Goal: Information Seeking & Learning: Learn about a topic

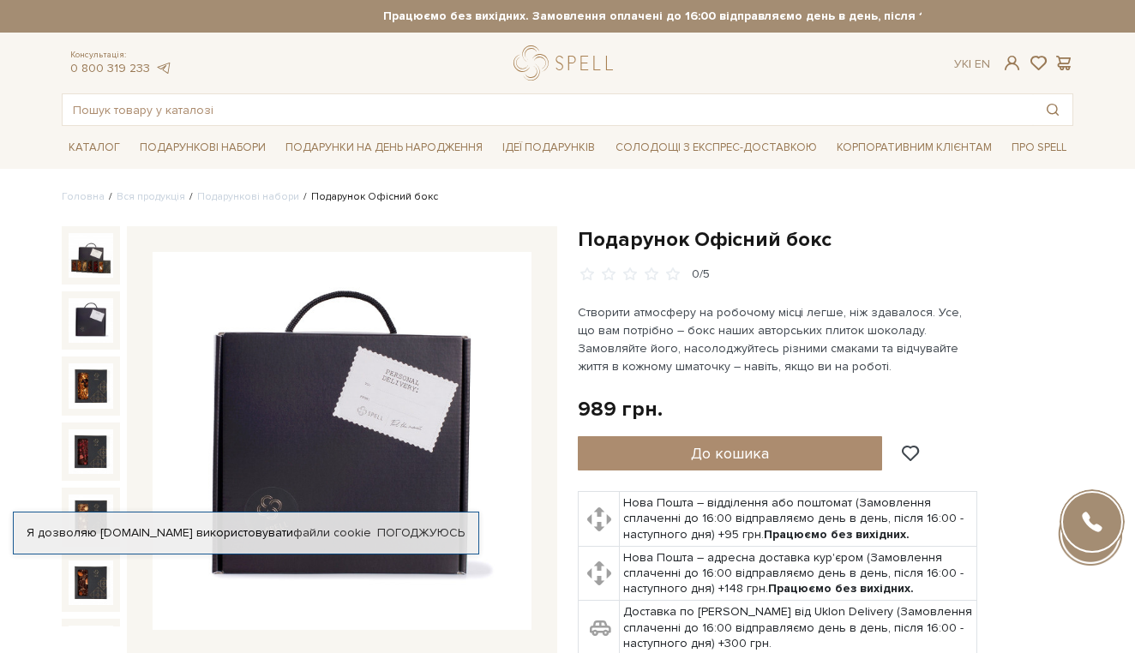
click at [93, 322] on img at bounding box center [91, 320] width 45 height 45
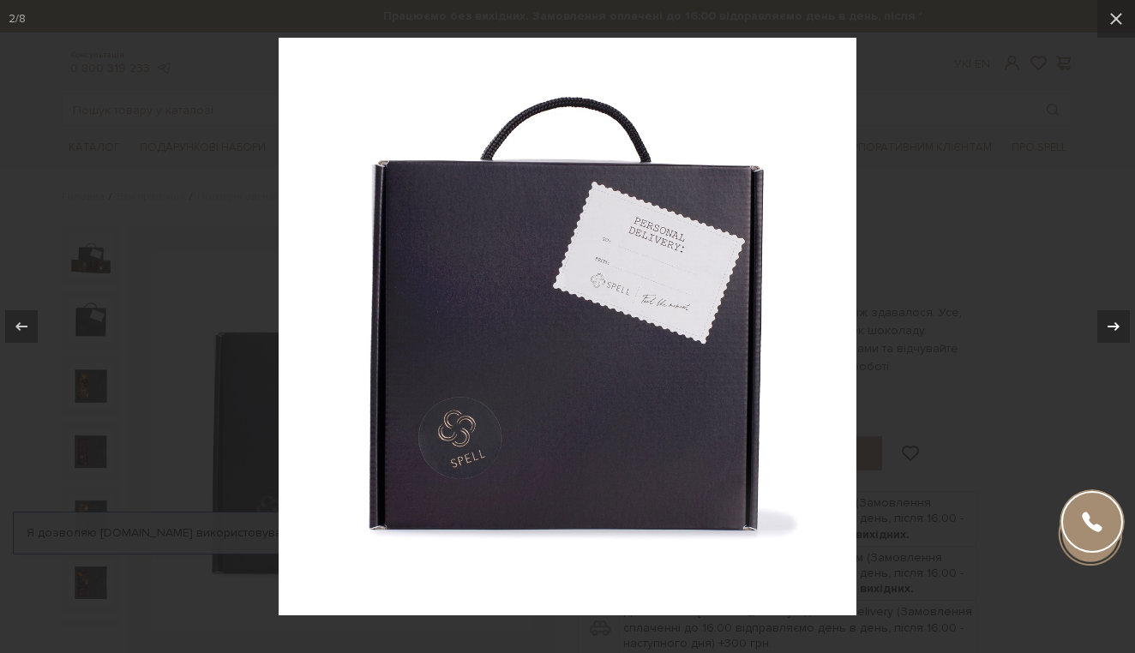
click at [1116, 329] on icon at bounding box center [1113, 326] width 12 height 9
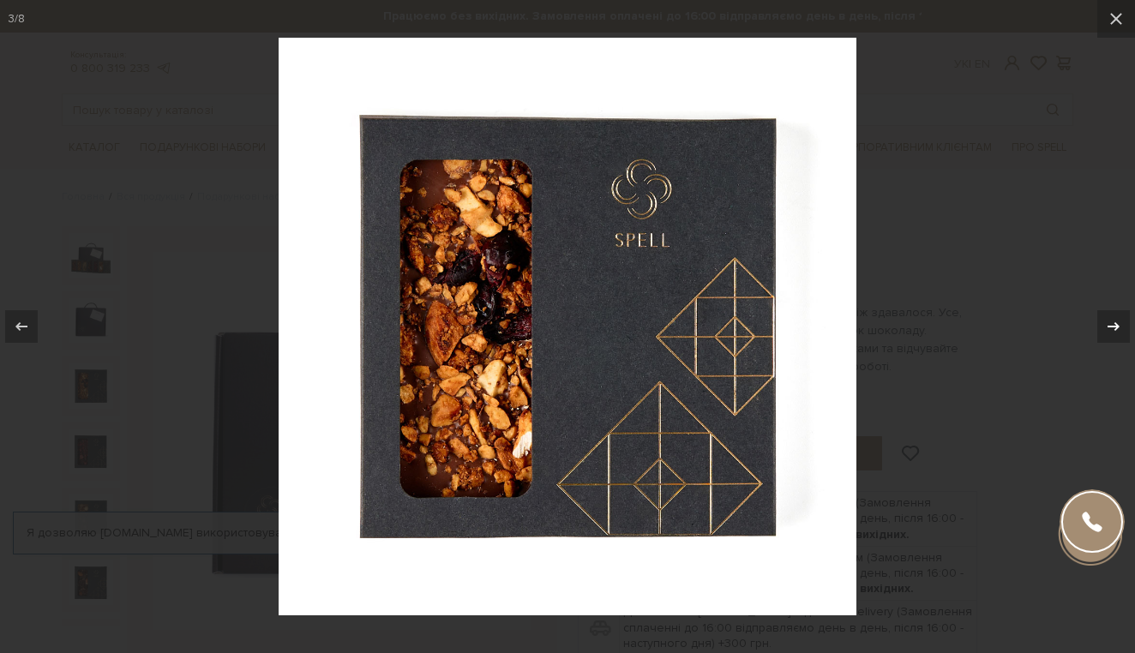
click at [1116, 329] on icon at bounding box center [1113, 326] width 12 height 9
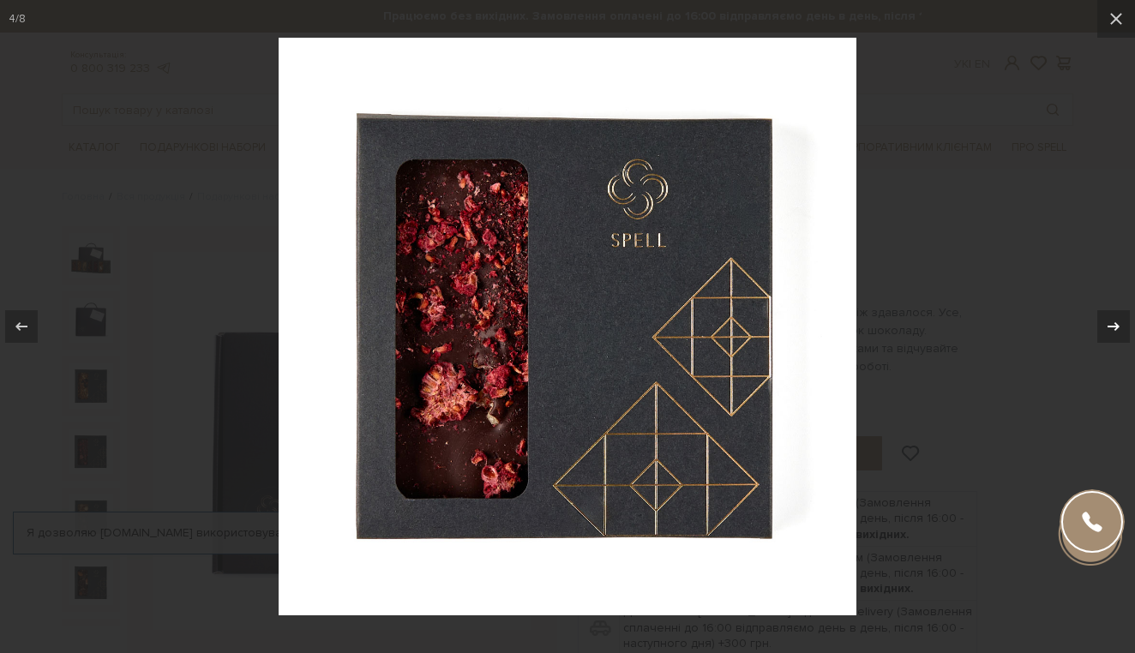
click at [1116, 329] on icon at bounding box center [1113, 326] width 12 height 9
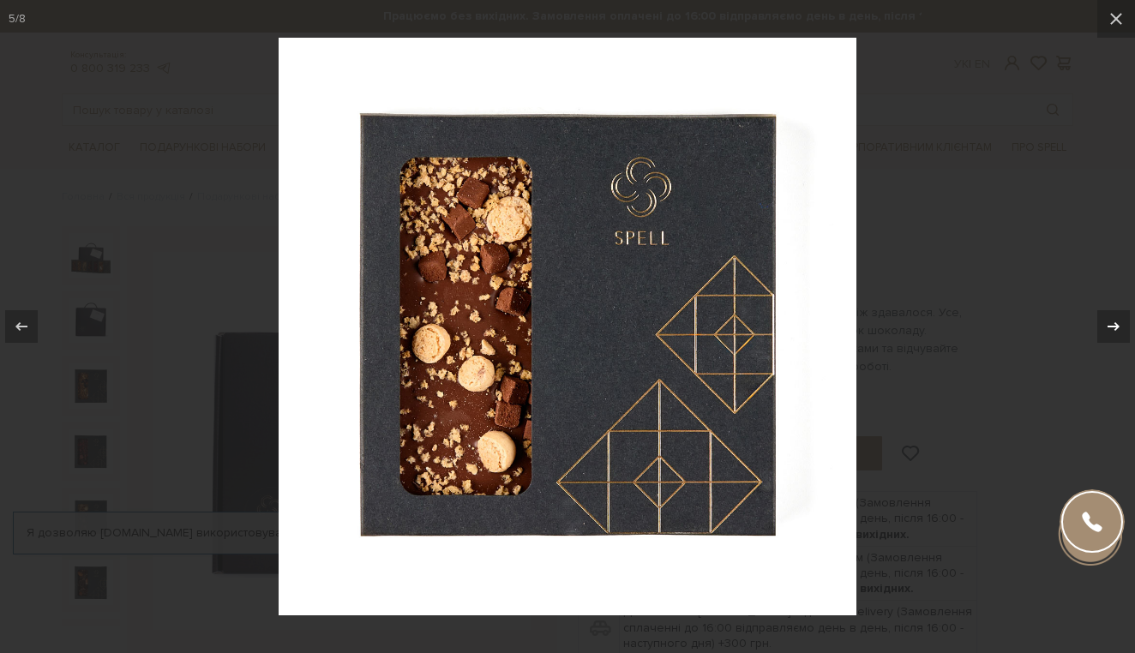
click at [1116, 329] on icon at bounding box center [1113, 326] width 12 height 9
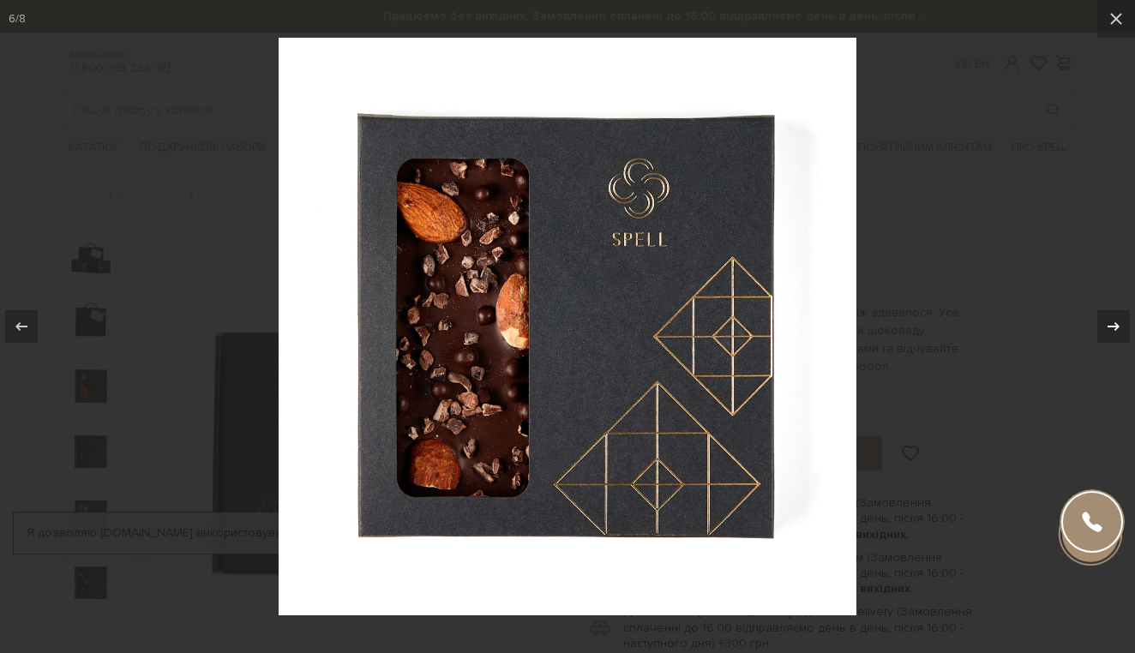
click at [1116, 329] on icon at bounding box center [1113, 326] width 12 height 9
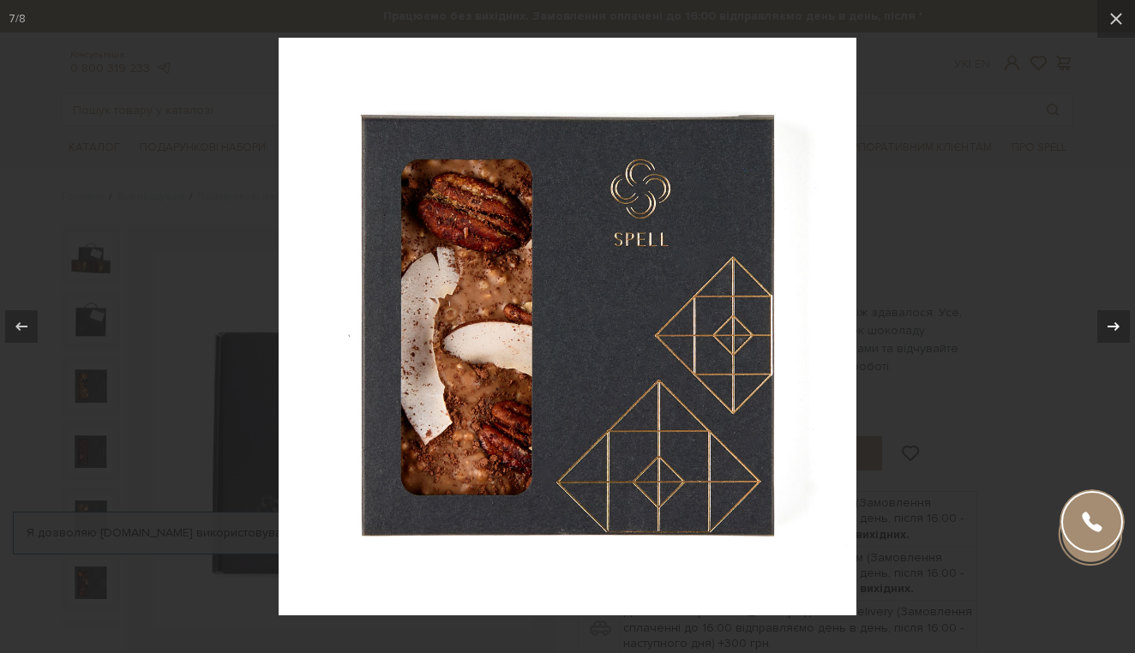
click at [1116, 329] on icon at bounding box center [1113, 326] width 12 height 9
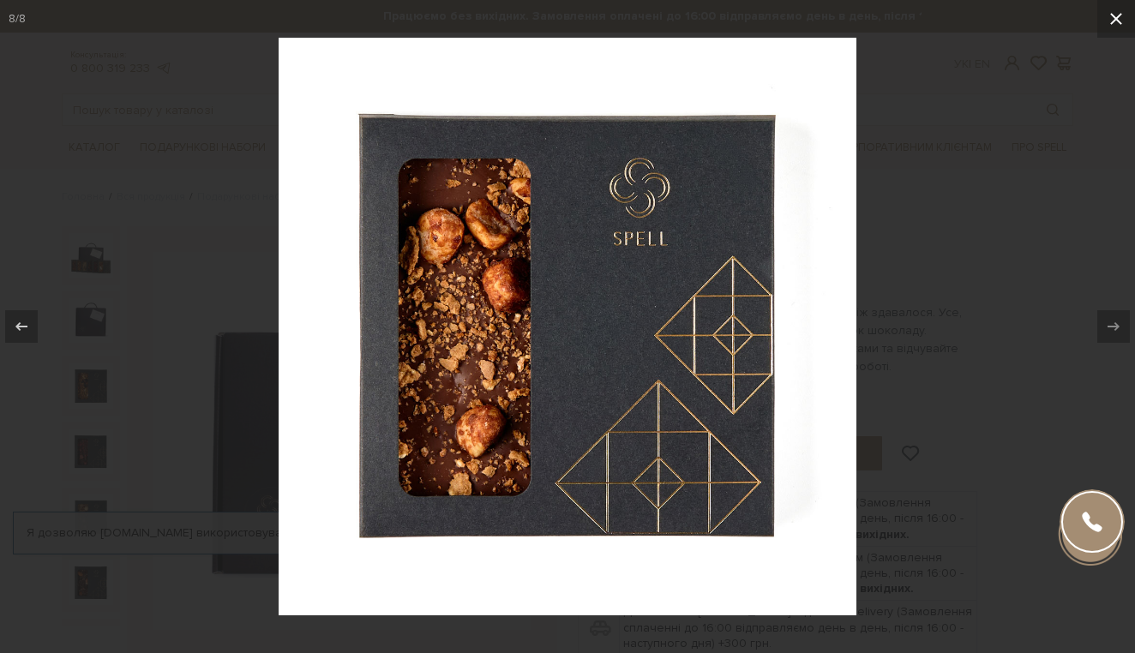
click at [1099, 32] on button at bounding box center [1116, 19] width 38 height 38
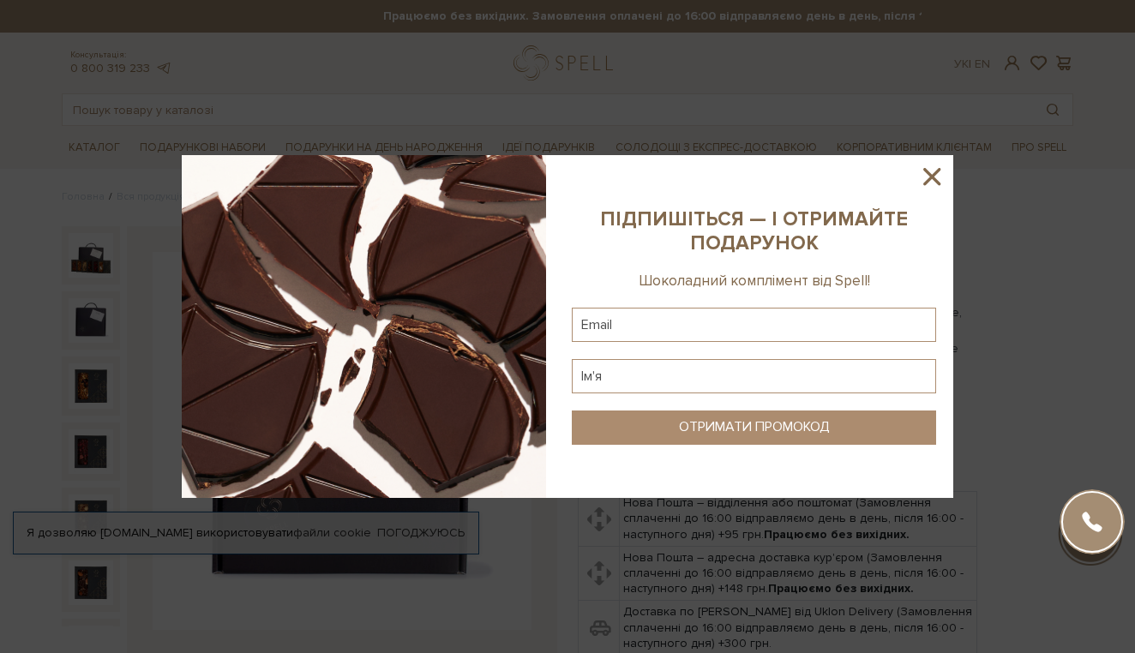
click at [937, 174] on icon at bounding box center [931, 176] width 29 height 29
